Goal: Information Seeking & Learning: Find specific page/section

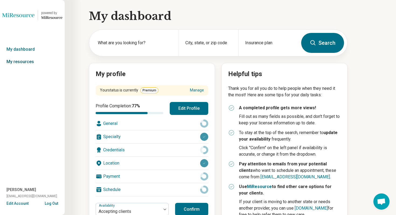
click at [36, 63] on link "My resources" at bounding box center [32, 61] width 65 height 12
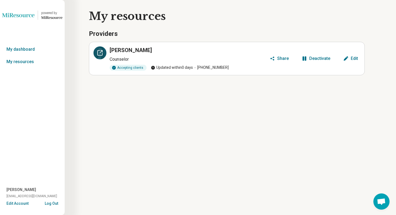
click at [98, 51] on icon at bounding box center [100, 53] width 6 height 6
click at [21, 49] on link "My dashboard" at bounding box center [32, 49] width 65 height 12
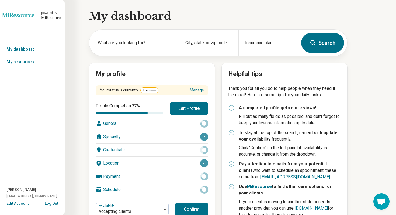
click at [55, 203] on button "Log Out" at bounding box center [51, 202] width 13 height 4
click at [34, 59] on link "My resources" at bounding box center [32, 61] width 65 height 12
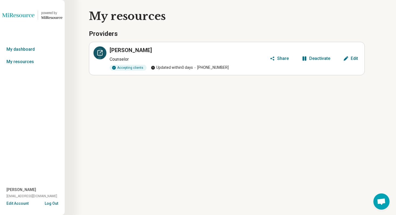
click at [102, 54] on icon at bounding box center [100, 53] width 6 height 6
click at [27, 44] on link "My dashboard" at bounding box center [32, 49] width 65 height 12
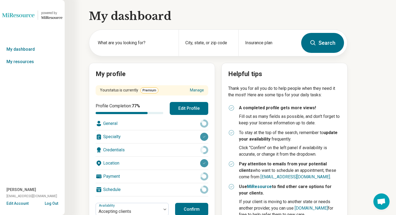
click at [53, 203] on button "Log Out" at bounding box center [51, 202] width 13 height 4
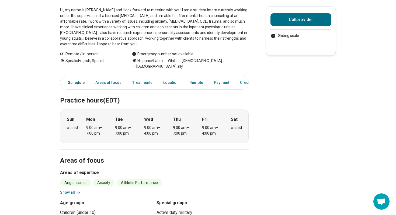
scroll to position [158, 0]
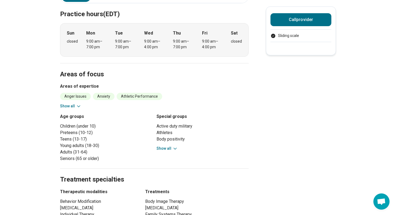
click at [73, 103] on button "Show all" at bounding box center [70, 106] width 21 height 6
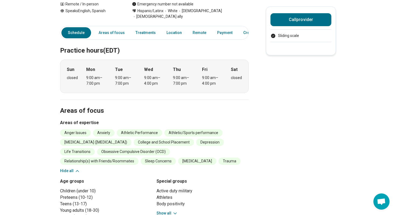
scroll to position [75, 0]
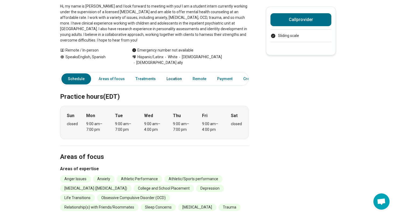
click at [170, 73] on link "Location" at bounding box center [174, 78] width 22 height 11
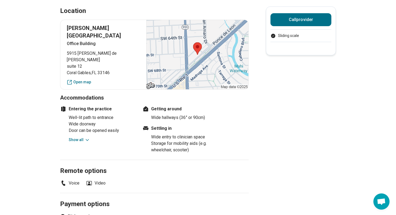
scroll to position [420, 0]
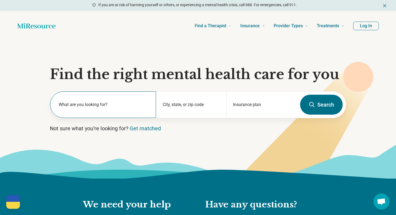
click at [110, 104] on label "What are you looking for?" at bounding box center [104, 104] width 91 height 6
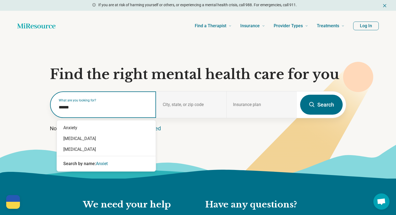
type input "*******"
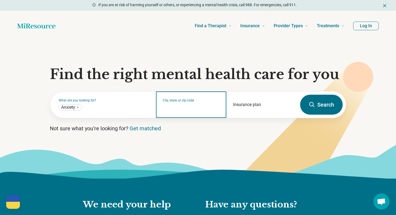
click at [180, 109] on input "City, state, or zip code" at bounding box center [191, 108] width 57 height 6
type input "*"
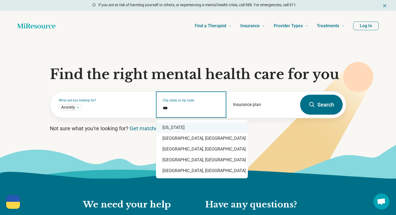
click at [181, 129] on div "Florida" at bounding box center [202, 127] width 92 height 11
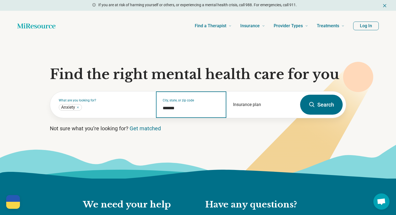
type input "*******"
click at [314, 105] on icon at bounding box center [312, 104] width 6 height 6
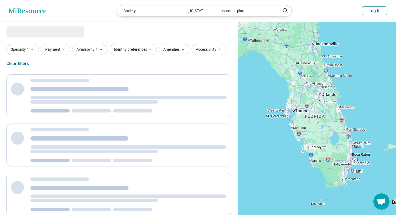
select select "***"
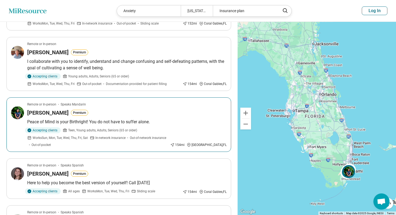
scroll to position [216, 0]
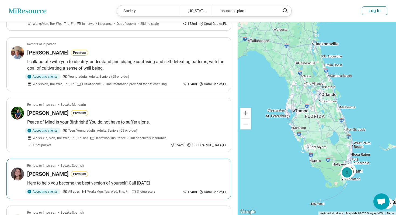
click at [207, 169] on article "Remote or In-person Speaks Spanish Meagan Tolgyesi Premium Here to help you bec…" at bounding box center [118, 178] width 225 height 40
click at [190, 173] on div "Meagan Tolgyesi Premium" at bounding box center [126, 174] width 199 height 8
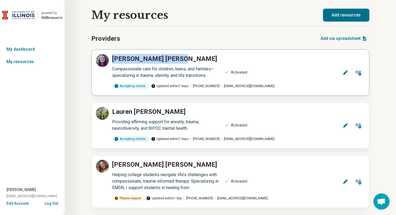
drag, startPoint x: 113, startPoint y: 59, endPoint x: 164, endPoint y: 58, distance: 51.7
click at [165, 58] on h2 "Adrianna Powell" at bounding box center [219, 59] width 221 height 10
copy p "Adrianna Powell"
click at [53, 203] on button "Log Out" at bounding box center [51, 202] width 13 height 4
